Goal: Find specific page/section: Find specific page/section

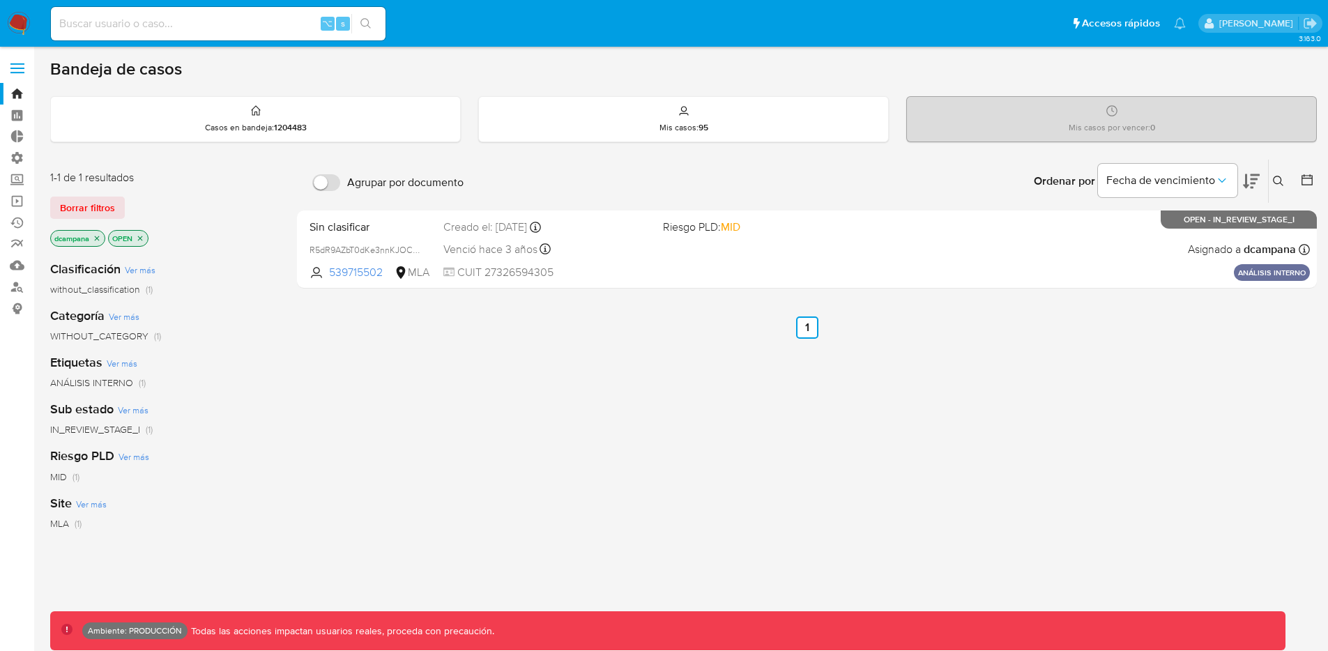
click at [16, 72] on span at bounding box center [17, 73] width 14 height 2
click at [0, 0] on input "checkbox" at bounding box center [0, 0] width 0 height 0
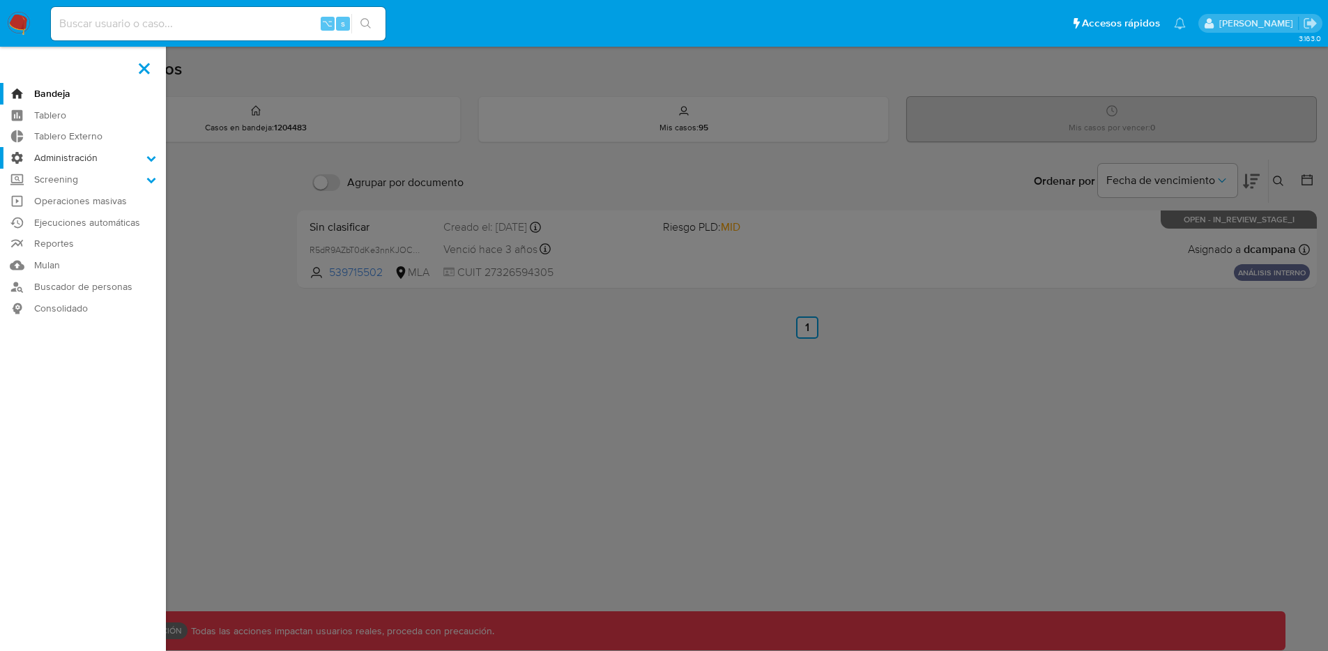
click at [68, 160] on label "Administración" at bounding box center [83, 158] width 166 height 22
click at [0, 0] on input "Administración" at bounding box center [0, 0] width 0 height 0
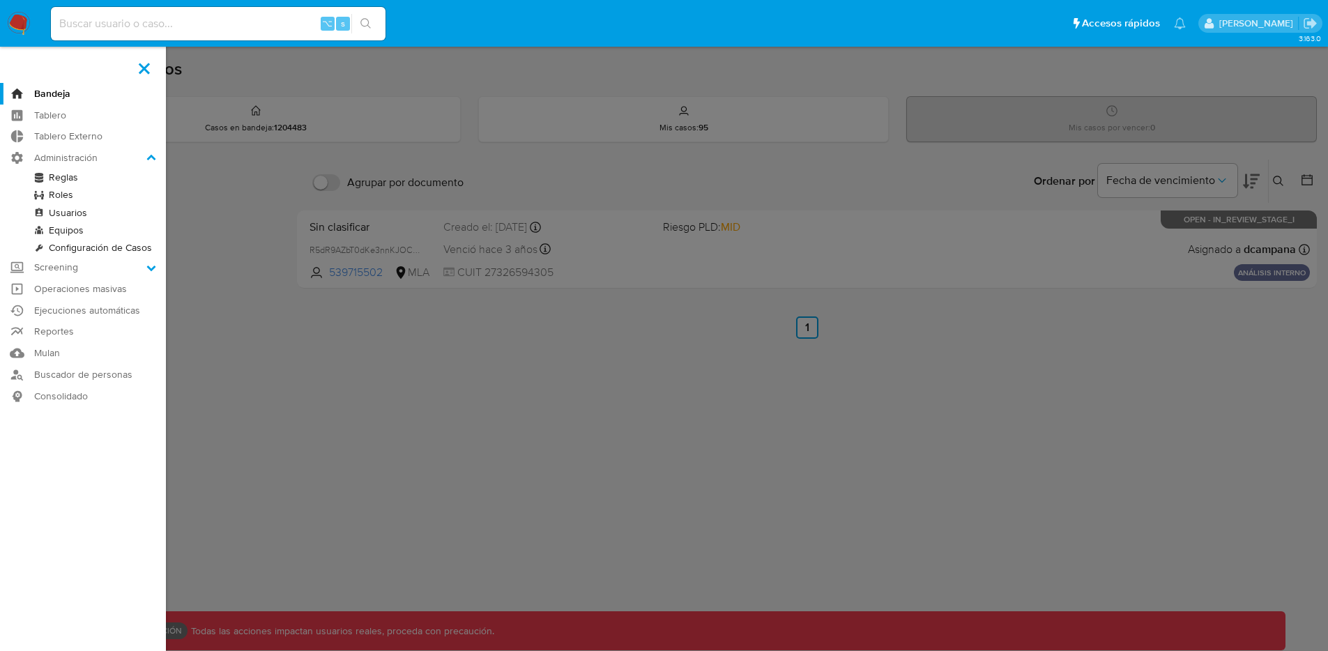
click at [65, 196] on link "Roles" at bounding box center [83, 194] width 166 height 17
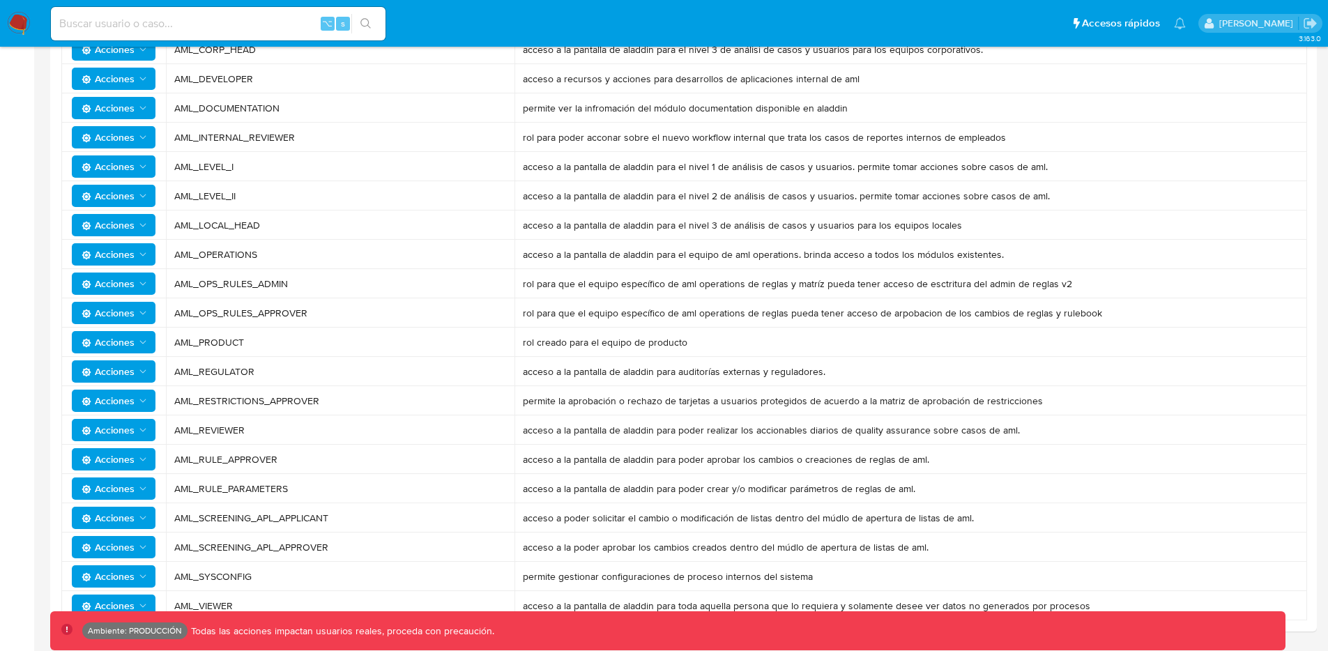
scroll to position [309, 0]
